Goal: Information Seeking & Learning: Learn about a topic

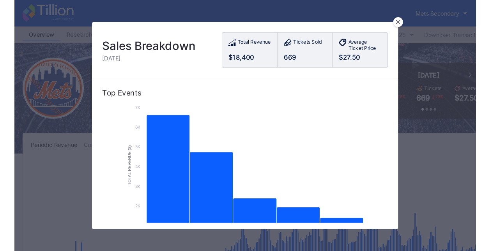
scroll to position [1851, 0]
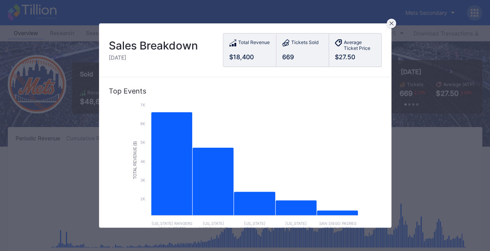
click at [394, 24] on div at bounding box center [391, 23] width 9 height 9
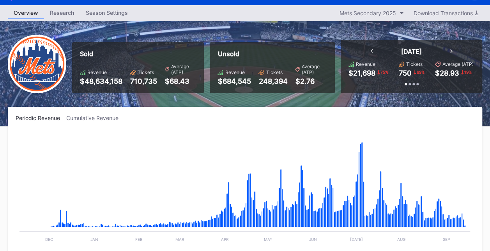
scroll to position [10, 0]
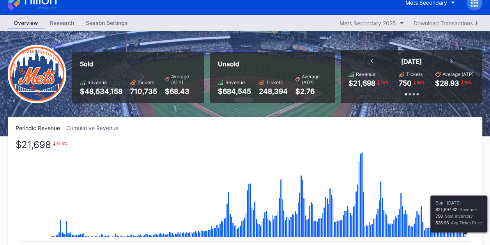
click at [465, 236] on icon "Chart title" at bounding box center [466, 237] width 2 height 2
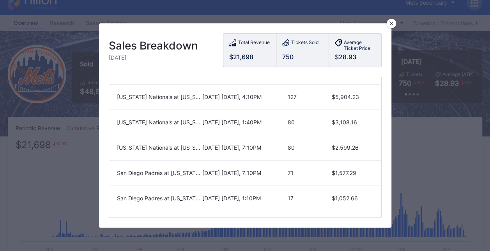
scroll to position [0, 0]
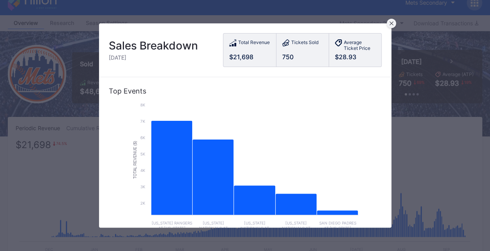
click at [395, 24] on div at bounding box center [391, 23] width 9 height 9
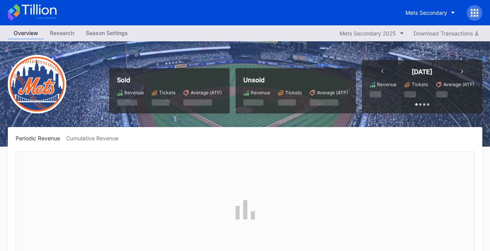
scroll to position [1851, 0]
